Goal: Entertainment & Leisure: Browse casually

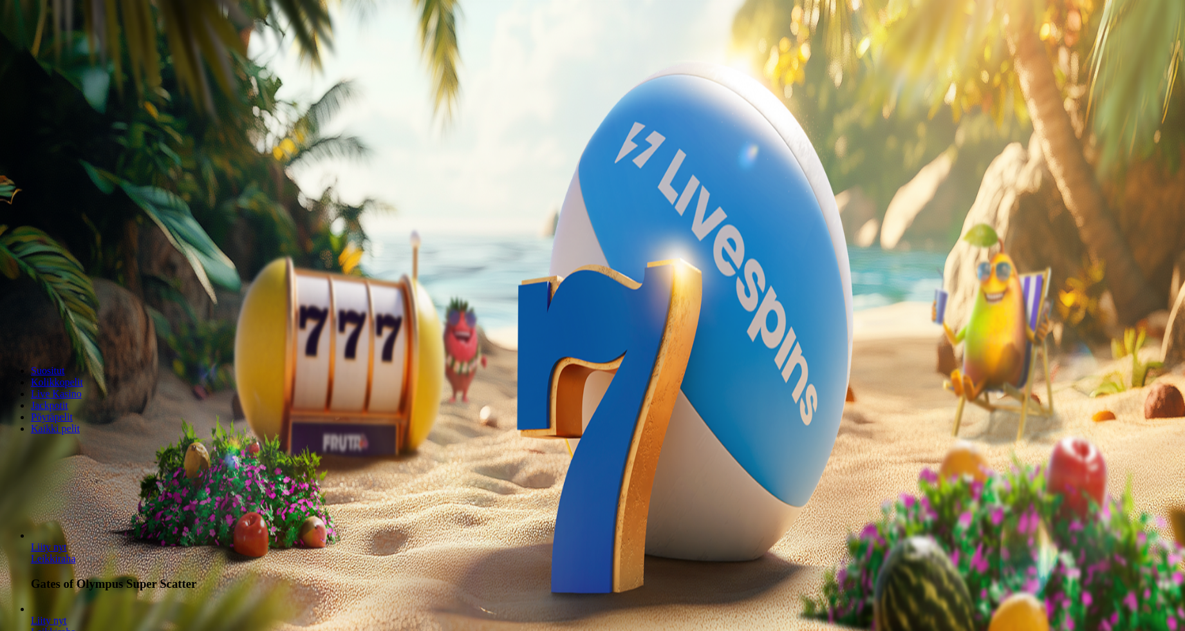
click at [82, 53] on button "Kirjaudu" at bounding box center [89, 47] width 42 height 14
click at [93, 53] on button "Kirjaudu" at bounding box center [89, 47] width 42 height 14
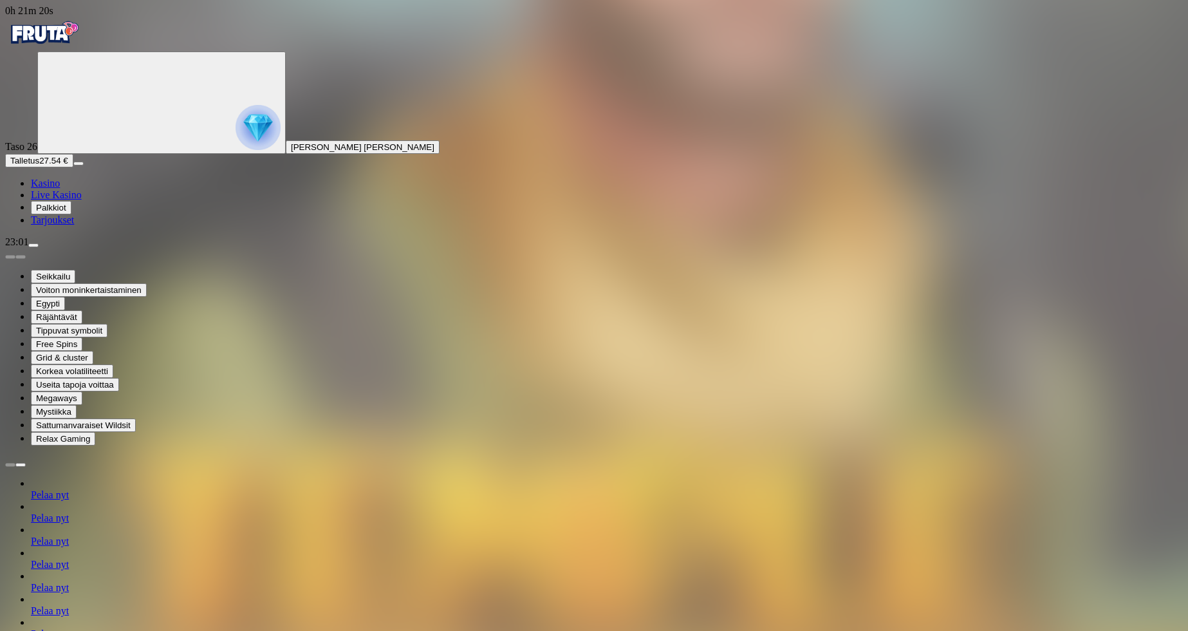
click at [68, 154] on button "Primary" at bounding box center [161, 102] width 248 height 102
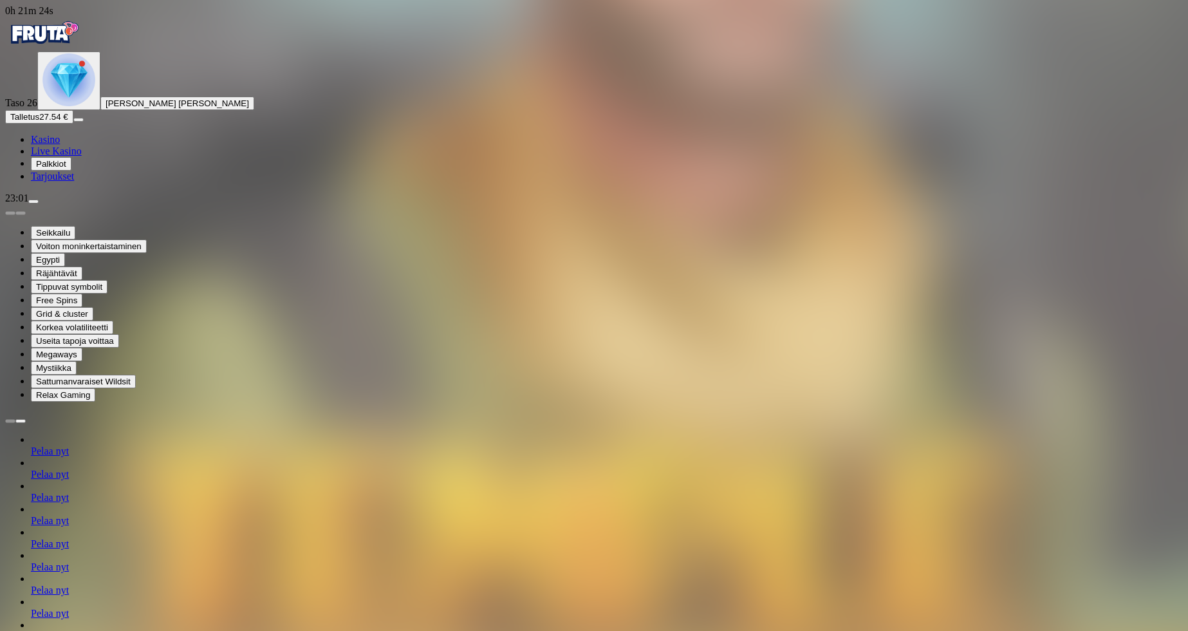
scroll to position [192, 0]
click at [58, 110] on button "Primary" at bounding box center [68, 80] width 63 height 59
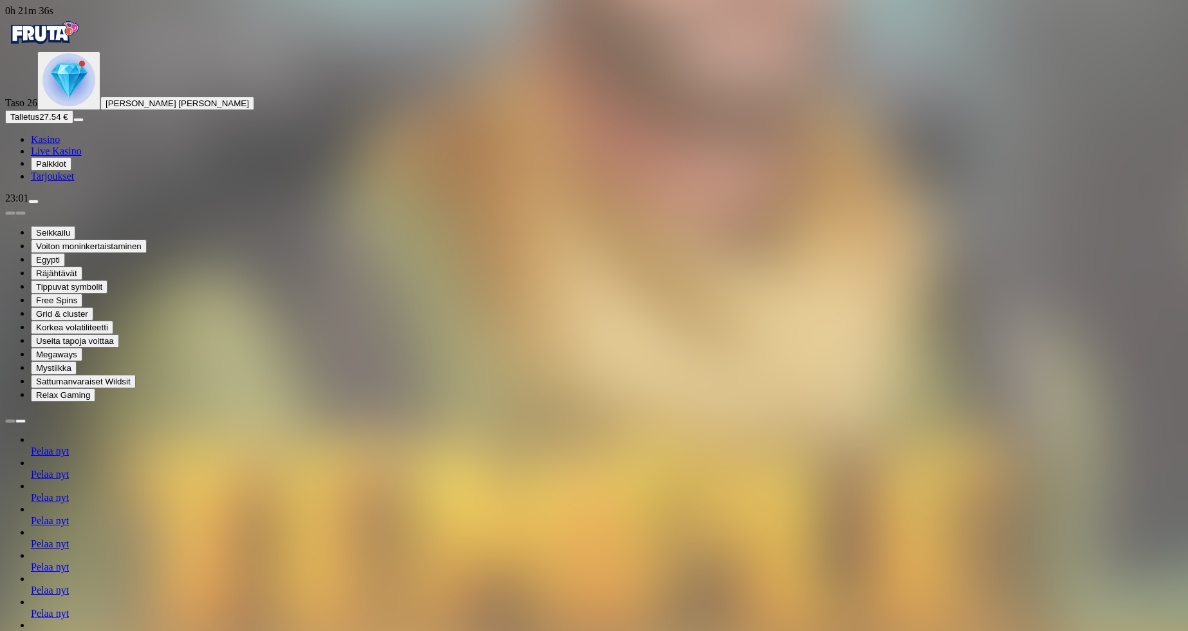
scroll to position [247, 0]
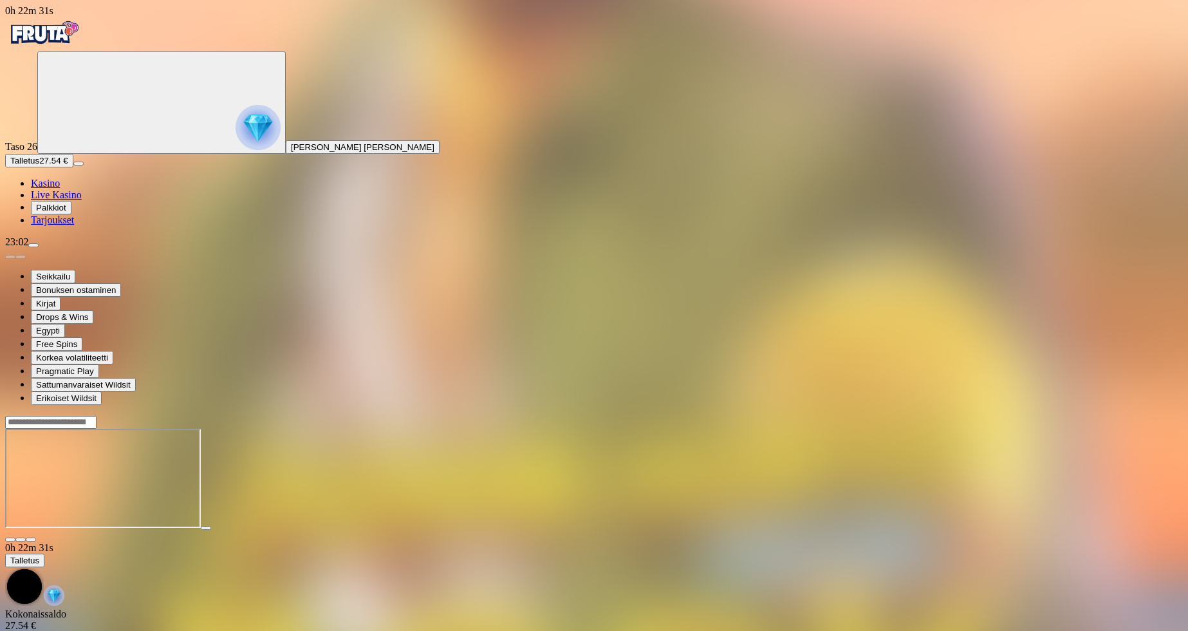
click at [51, 189] on span "Kasino" at bounding box center [45, 183] width 29 height 11
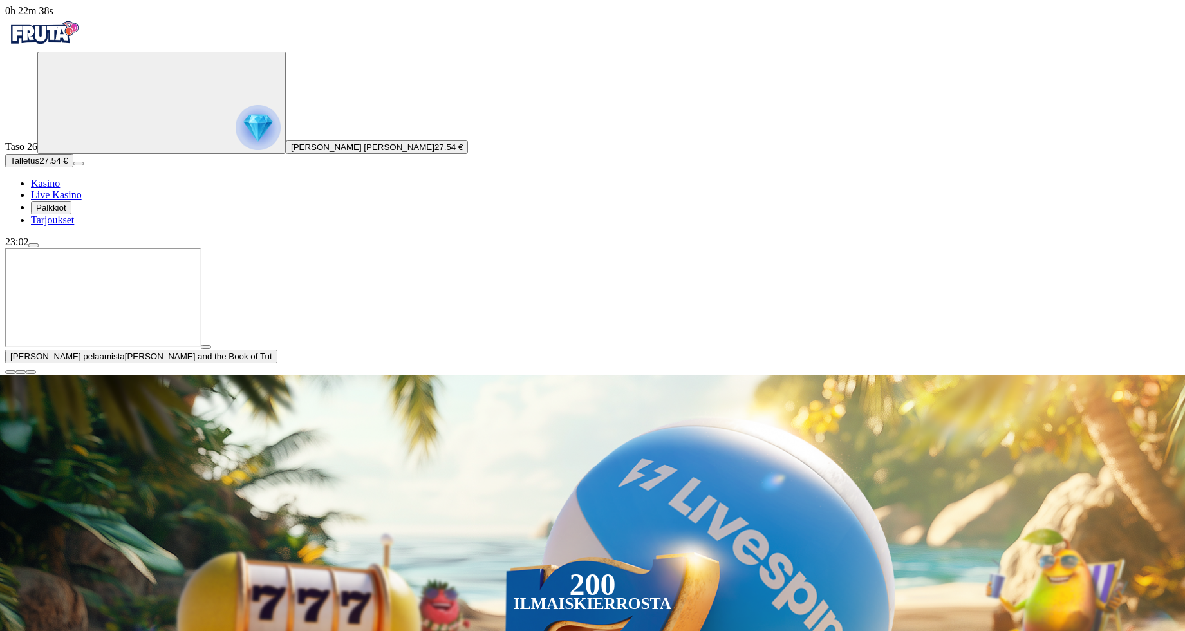
click at [10, 372] on span "close icon" at bounding box center [10, 372] width 0 height 0
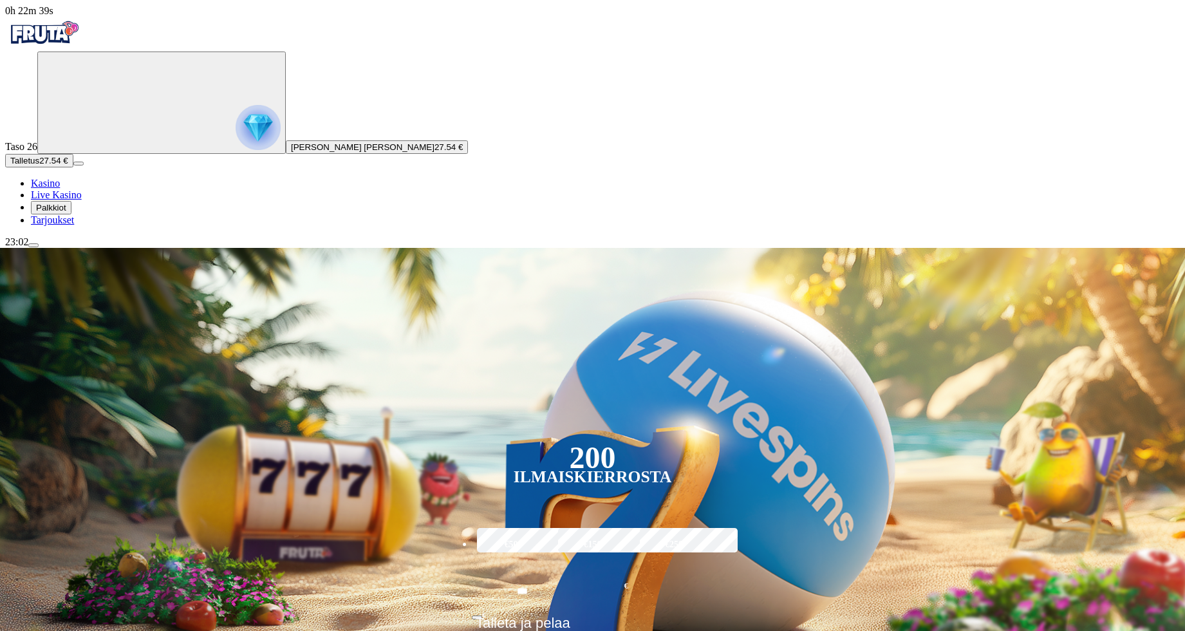
type input "*****"
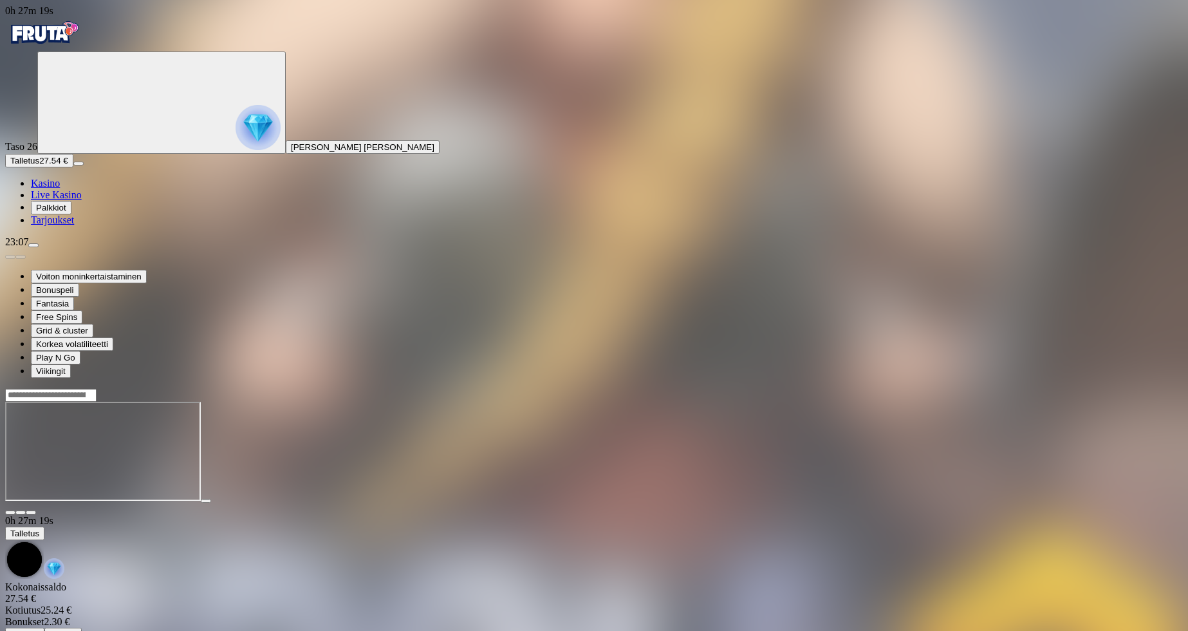
click at [60, 189] on link "Kasino" at bounding box center [45, 183] width 29 height 11
